Goal: Information Seeking & Learning: Learn about a topic

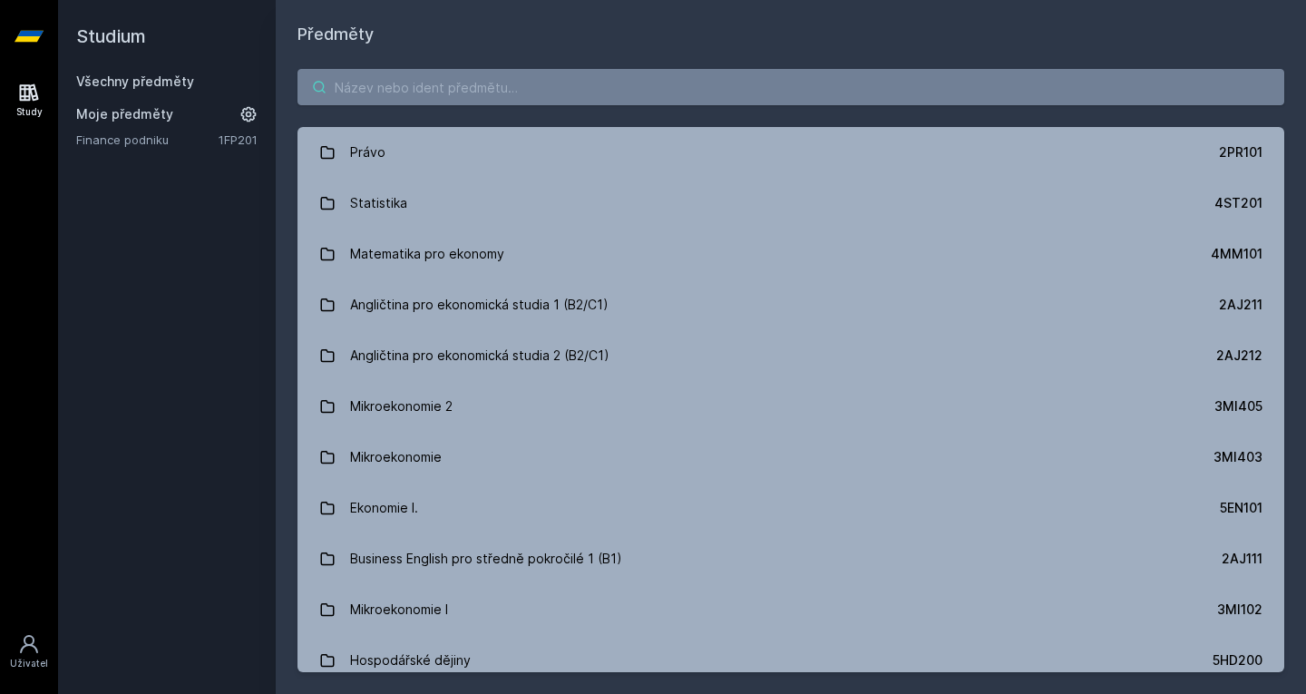
click at [655, 91] on input "search" at bounding box center [791, 87] width 987 height 36
click at [651, 92] on input "search" at bounding box center [791, 87] width 987 height 36
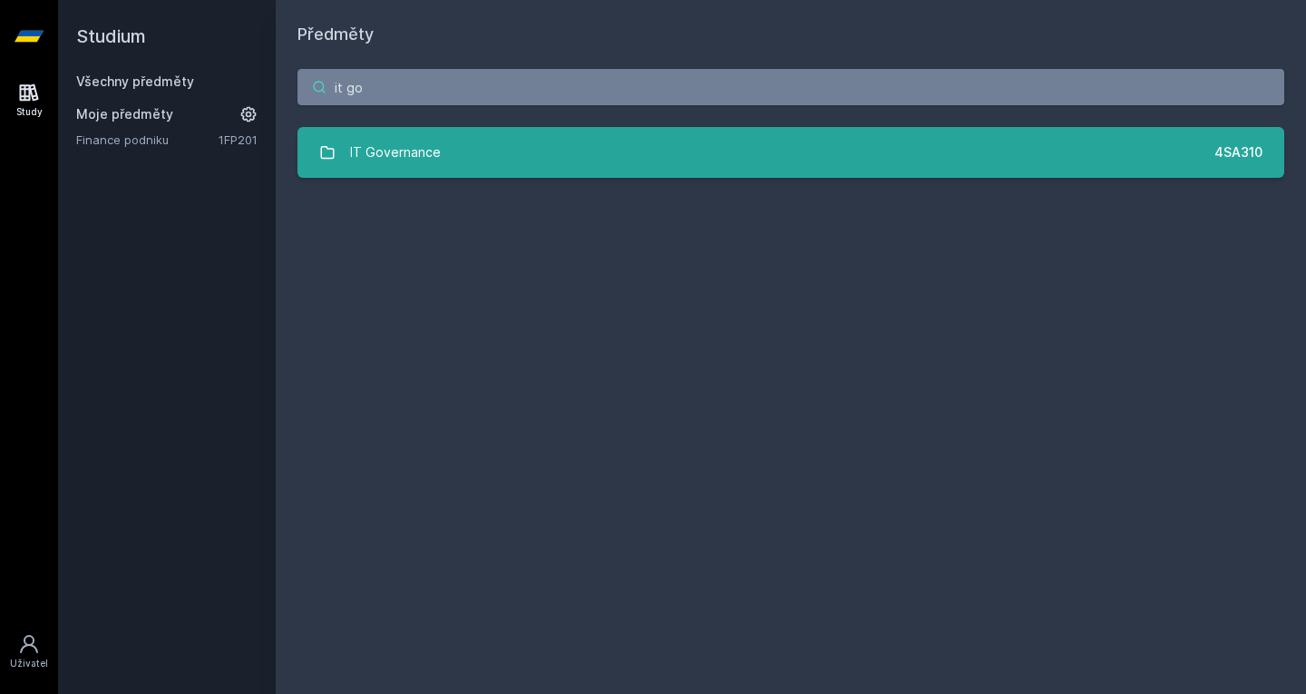
type input "it go"
click at [497, 137] on link "IT Governance 4SA310" at bounding box center [791, 152] width 987 height 51
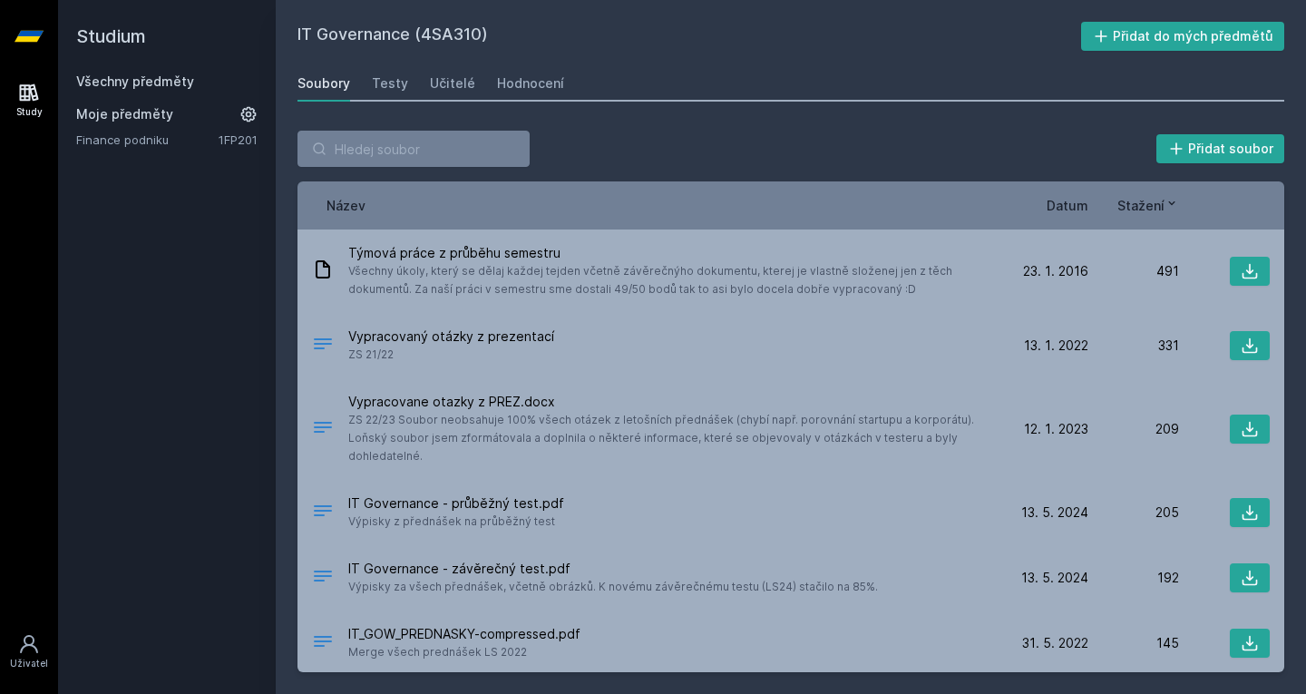
click at [1134, 211] on span "Stažení" at bounding box center [1141, 205] width 47 height 19
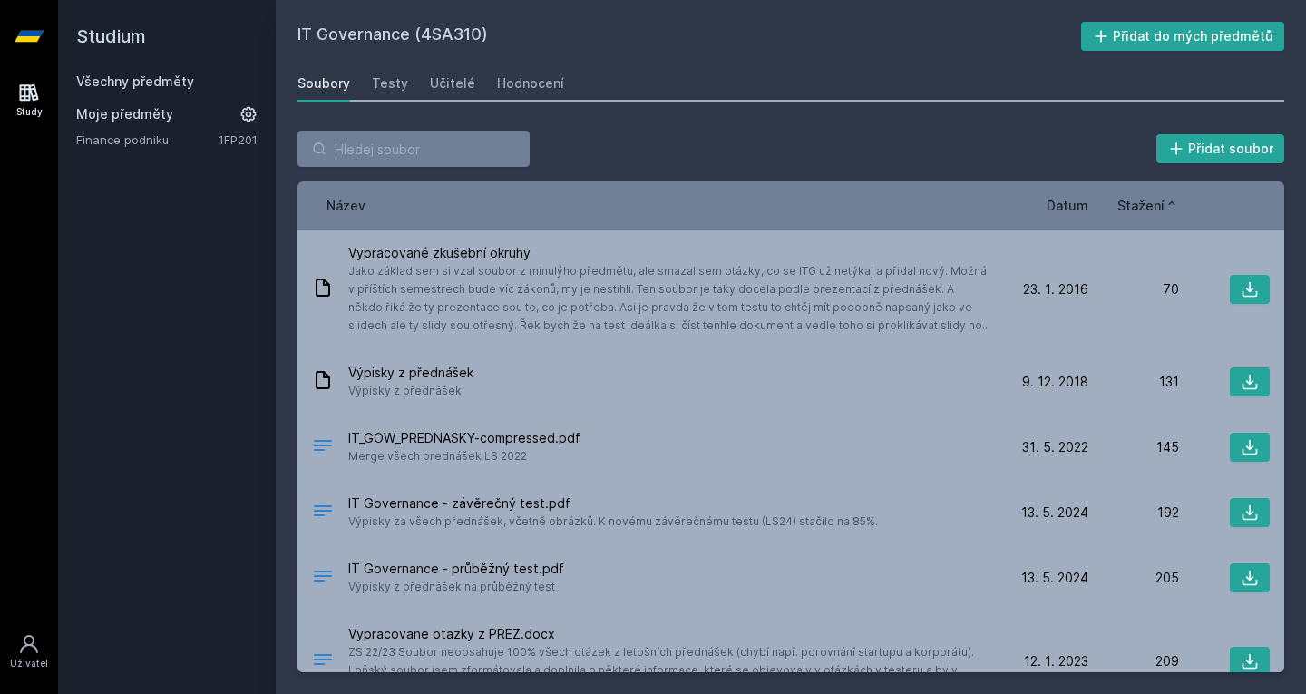
click at [1134, 211] on span "Stažení" at bounding box center [1141, 205] width 47 height 19
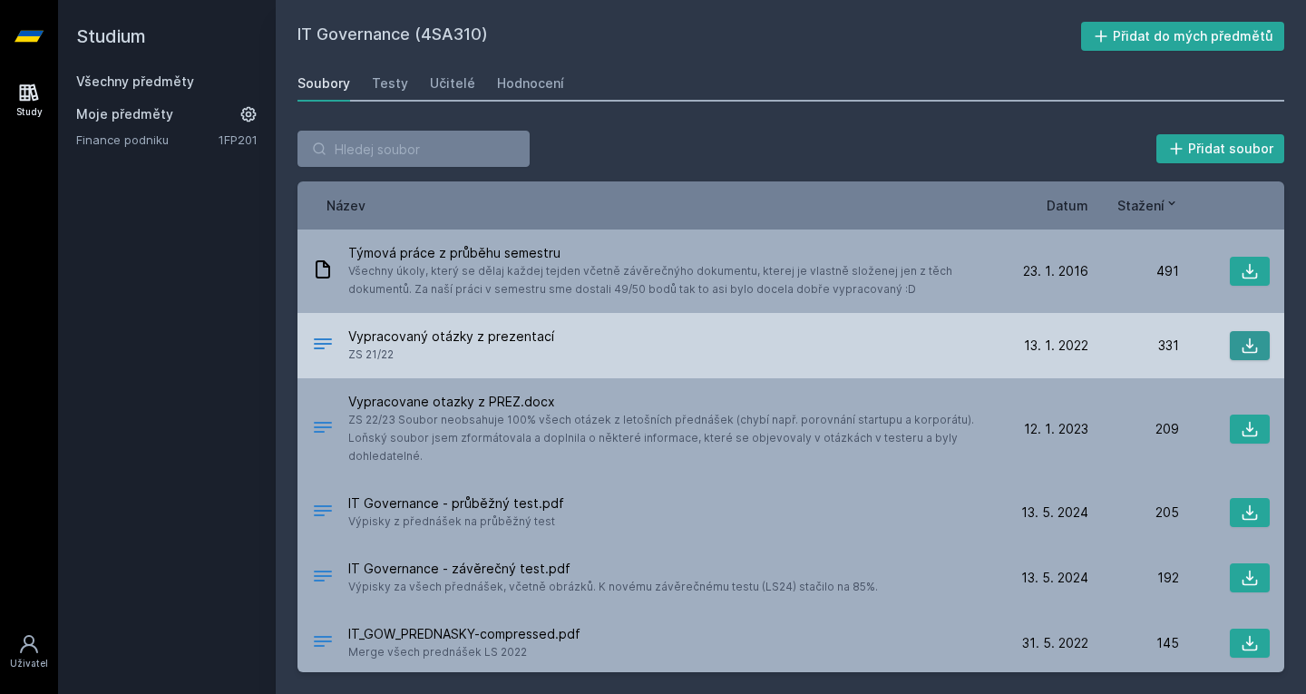
click at [1246, 350] on icon at bounding box center [1250, 346] width 18 height 18
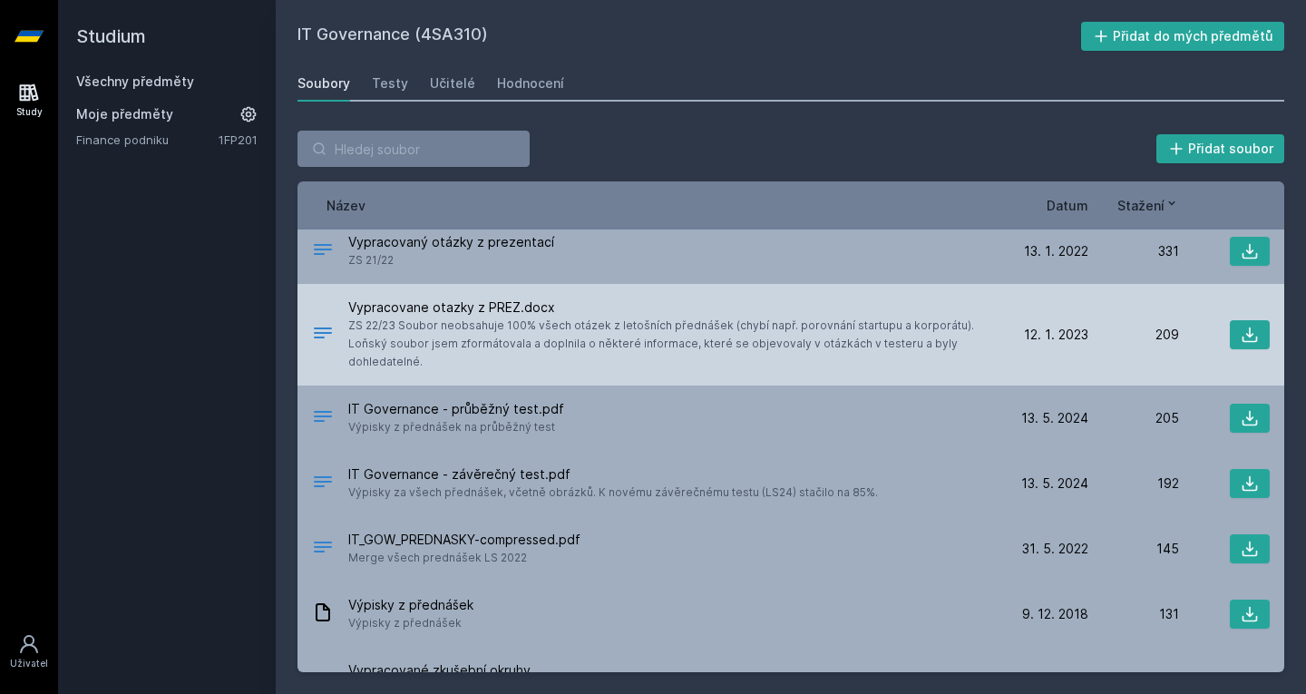
scroll to position [96, 0]
click at [1245, 325] on icon at bounding box center [1250, 333] width 18 height 18
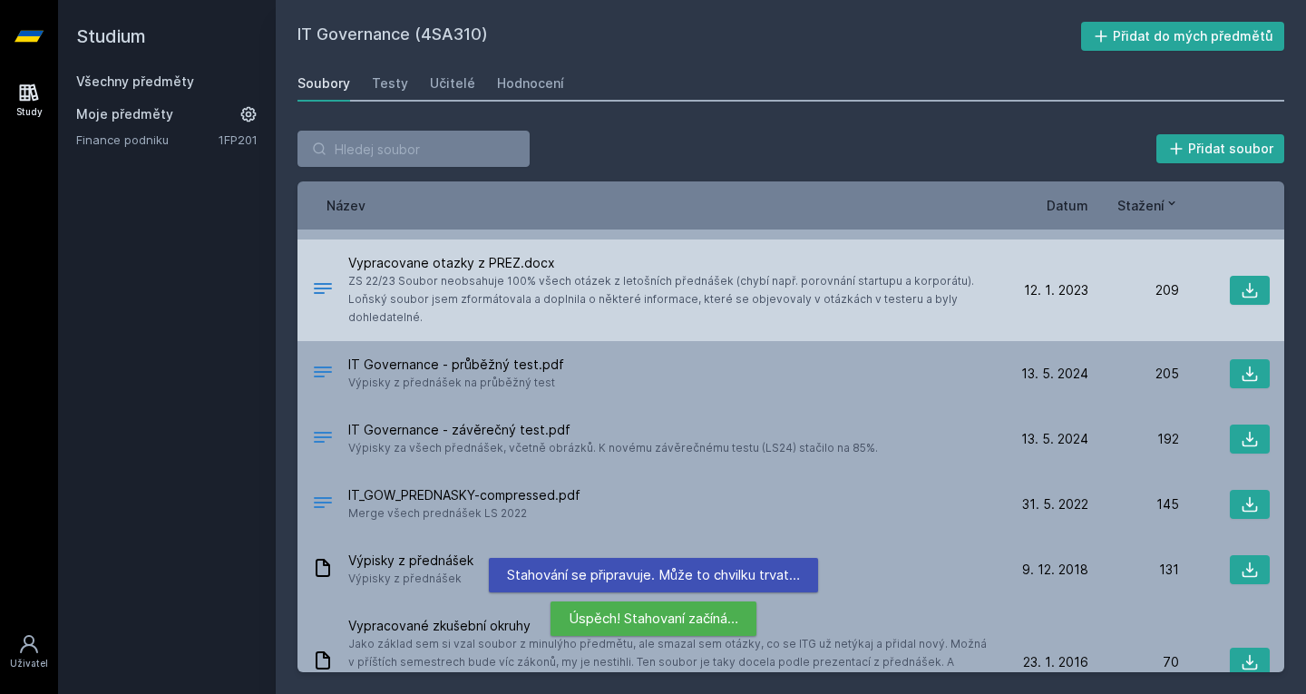
scroll to position [141, 0]
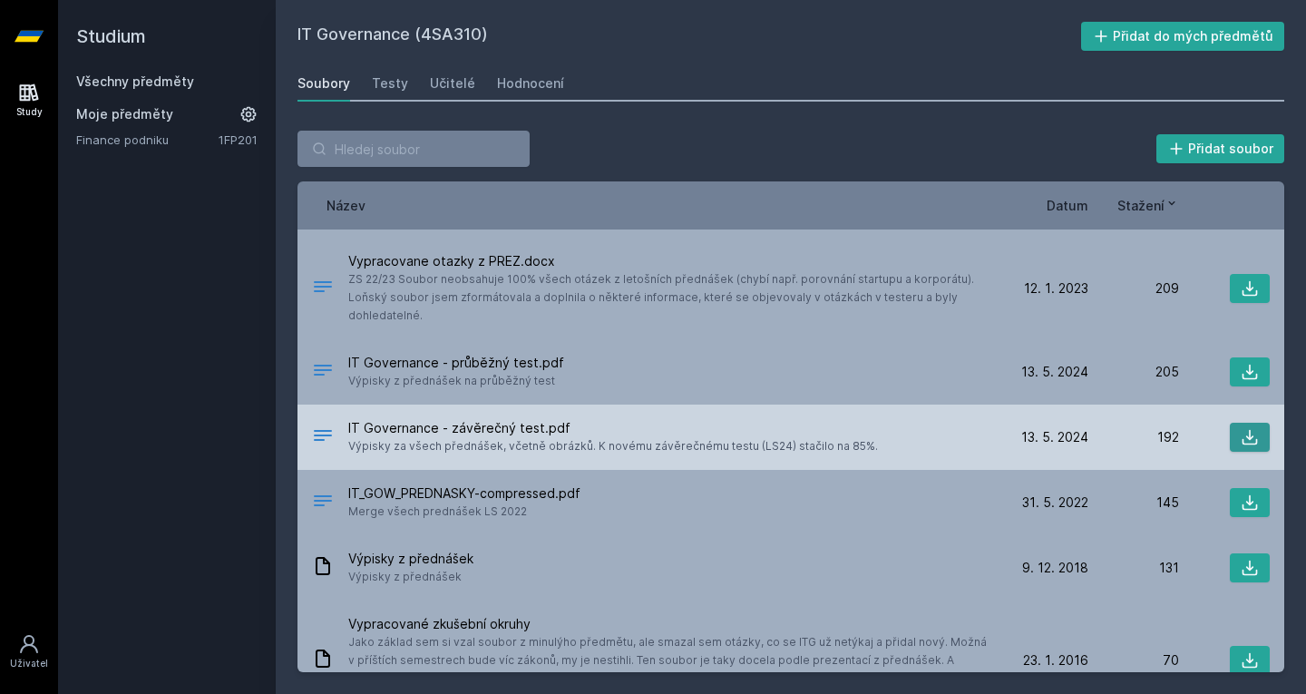
click at [1246, 425] on button at bounding box center [1250, 437] width 40 height 29
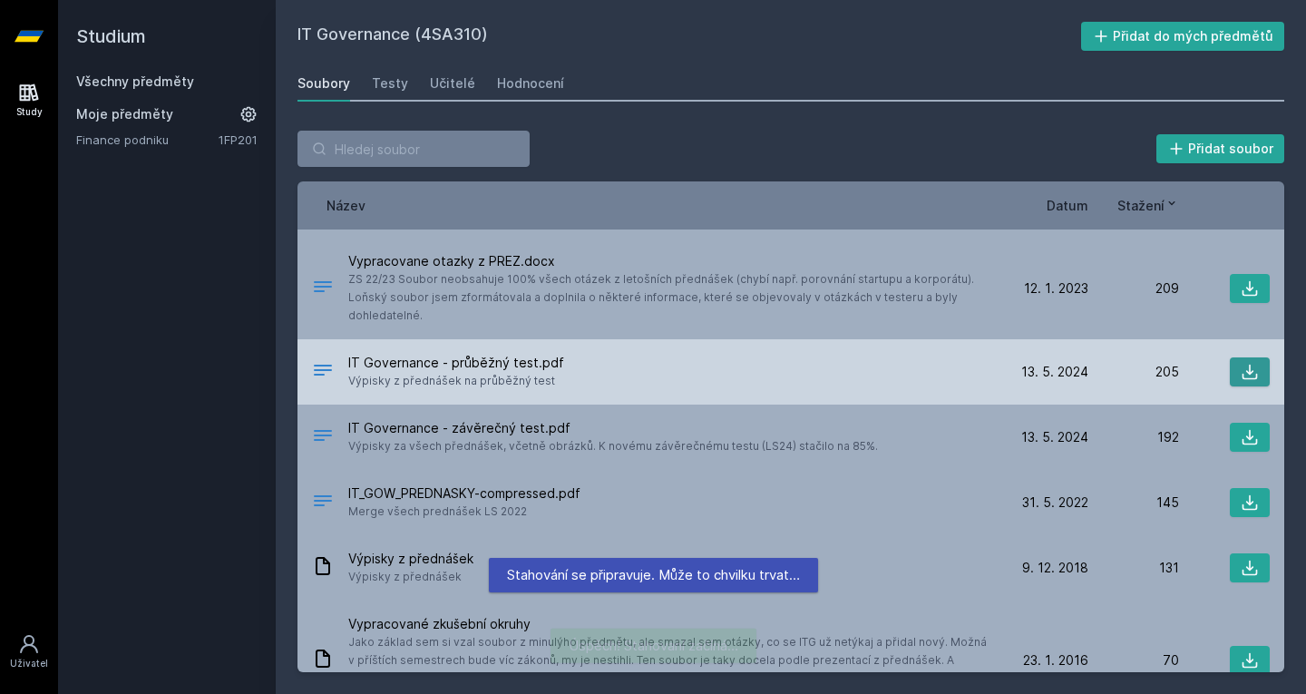
click at [1245, 373] on icon at bounding box center [1250, 372] width 18 height 18
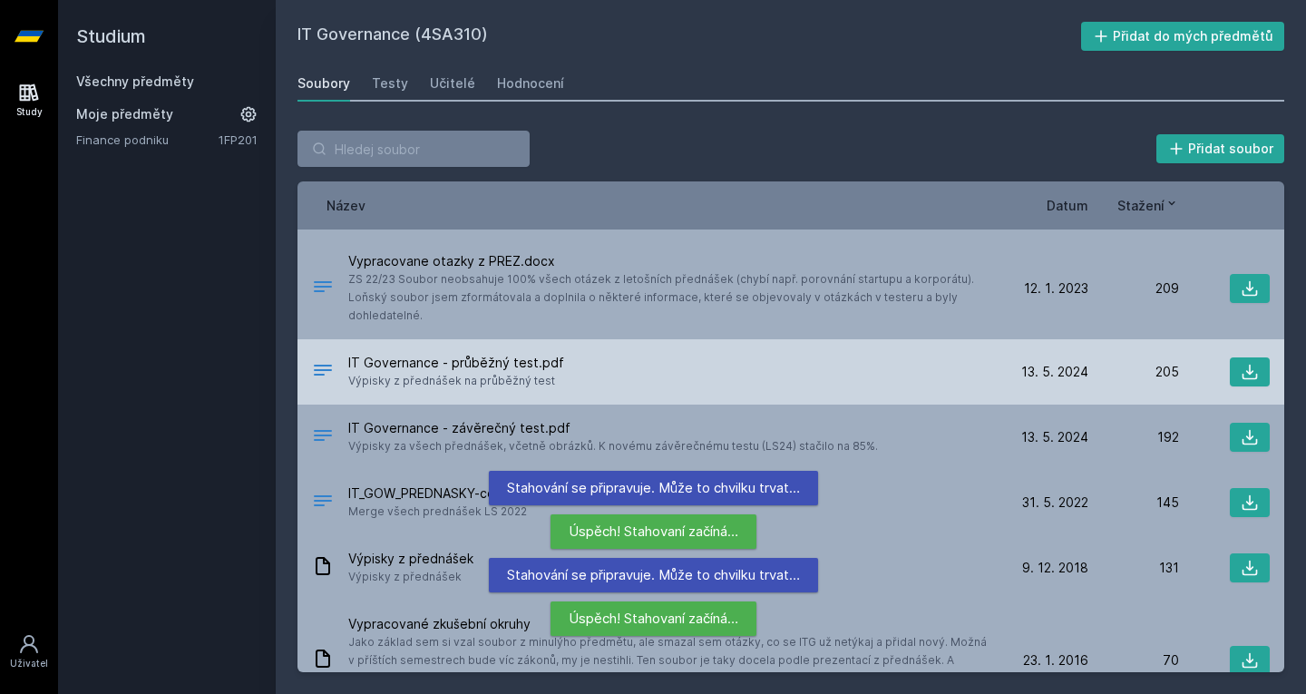
scroll to position [189, 0]
